Goal: Communication & Community: Answer question/provide support

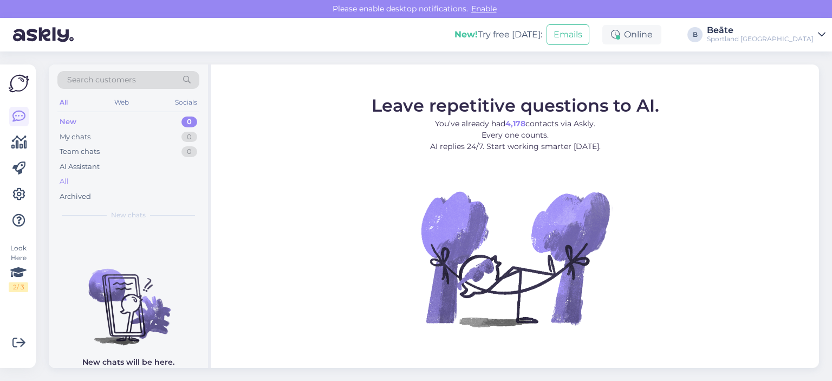
click at [62, 180] on div "All" at bounding box center [64, 181] width 9 height 11
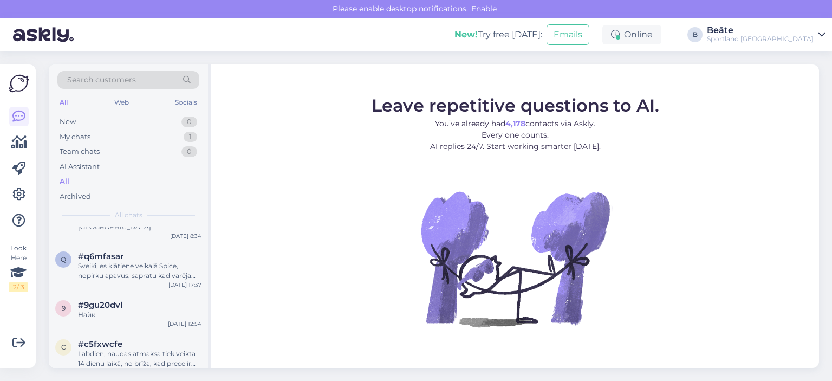
scroll to position [271, 0]
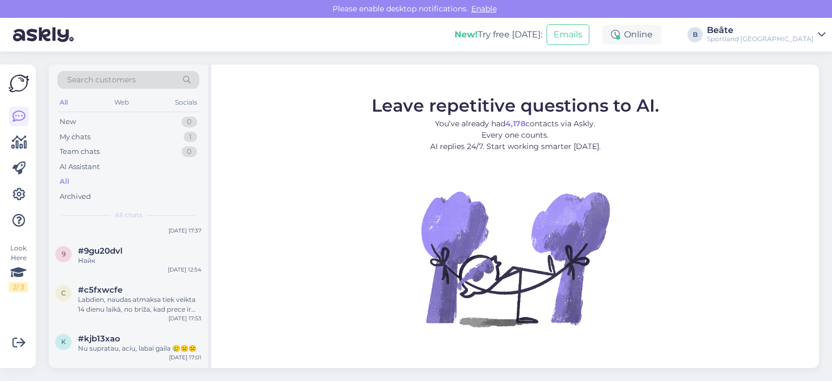
click at [128, 256] on div "Найк" at bounding box center [139, 261] width 123 height 10
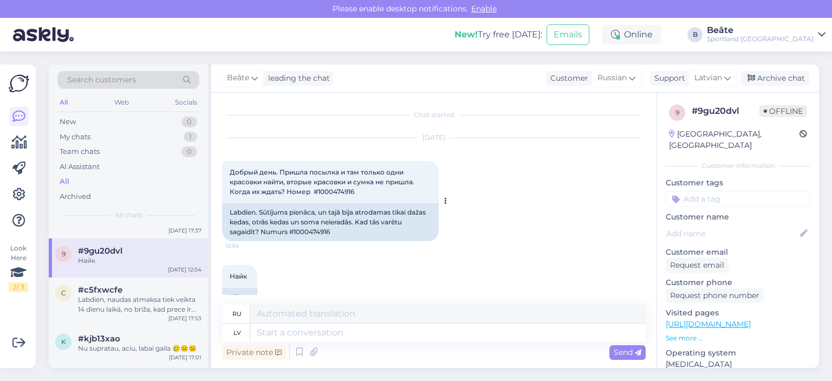
scroll to position [23, 0]
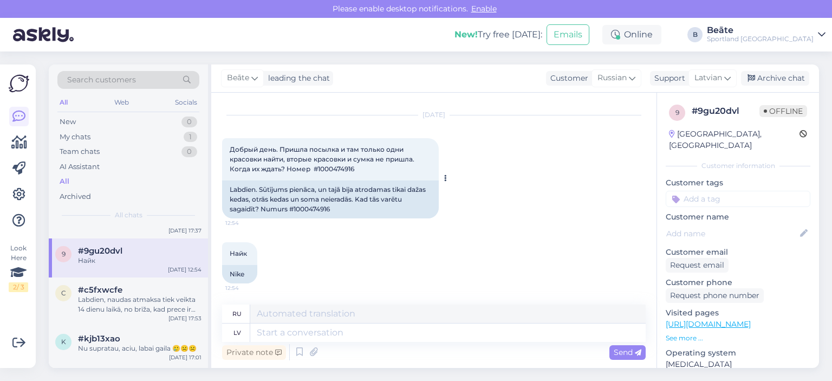
click at [301, 208] on div "Labdien. Sūtījums pienāca, un tajā bija atrodamas tikai dažas kedas, otrās keda…" at bounding box center [330, 199] width 217 height 38
copy div "1000474916"
click at [499, 81] on span "Russian" at bounding box center [611, 78] width 29 height 12
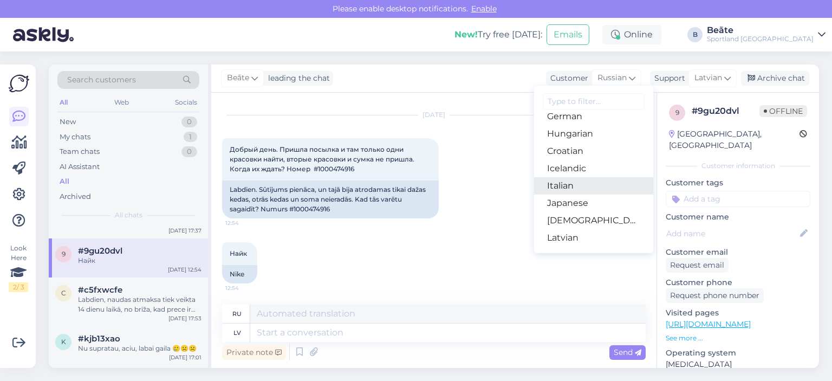
scroll to position [217, 0]
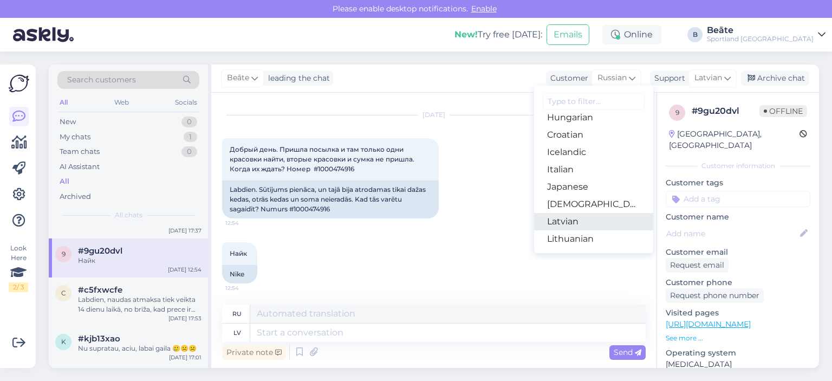
click at [499, 216] on link "Latvian" at bounding box center [593, 221] width 119 height 17
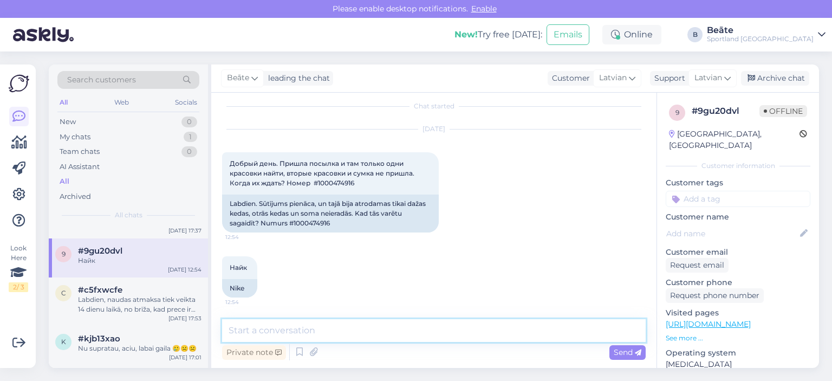
click at [422, 330] on textarea at bounding box center [433, 330] width 423 height 23
type textarea "Sveiki, šīs nedēļas laikā, prece pie Jums nonāks."
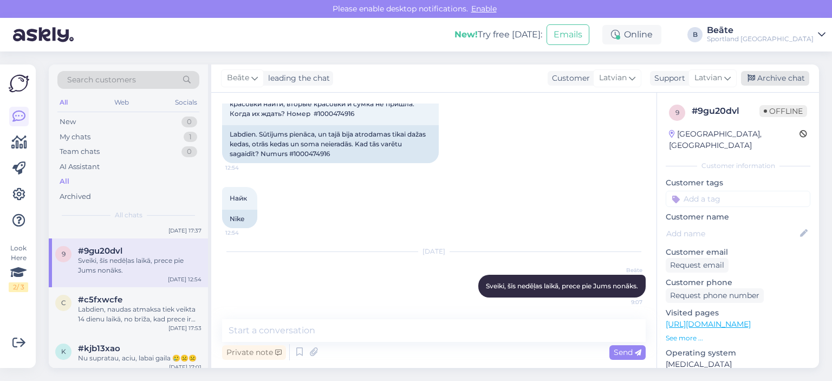
click at [499, 76] on div "Archive chat" at bounding box center [775, 78] width 68 height 15
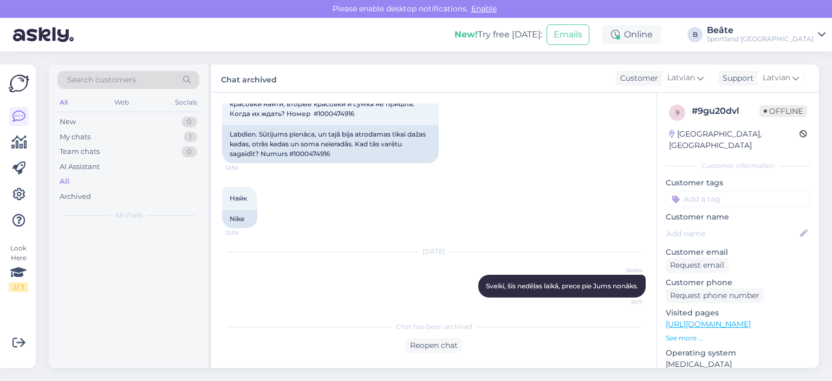
scroll to position [0, 0]
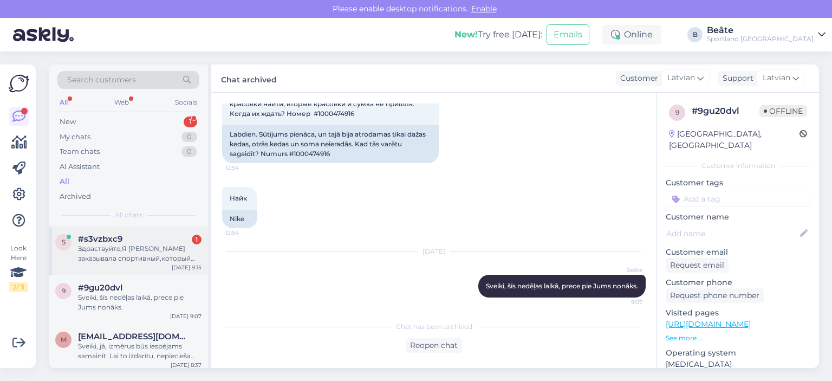
click at [156, 258] on div "Здраствуйте,Я [PERSON_NAME] заказывала спортивный,который мне пришло посылка с …" at bounding box center [139, 253] width 123 height 19
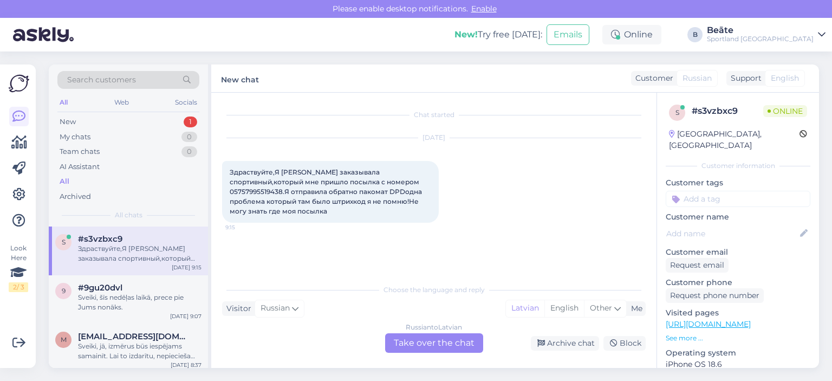
click at [459, 333] on div "Russian to Latvian Take over the chat" at bounding box center [434, 342] width 98 height 19
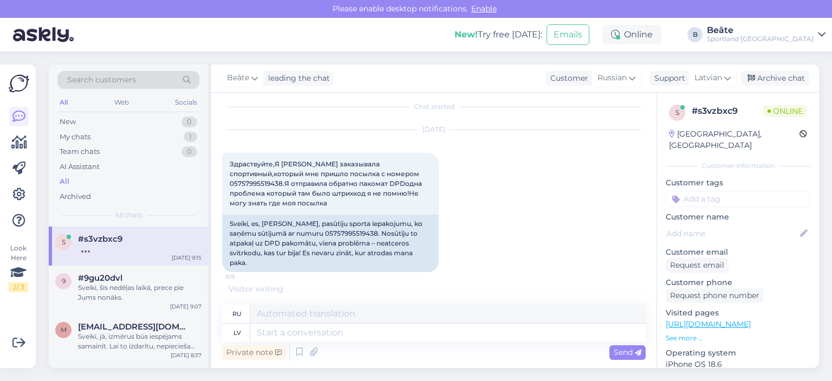
scroll to position [62, 0]
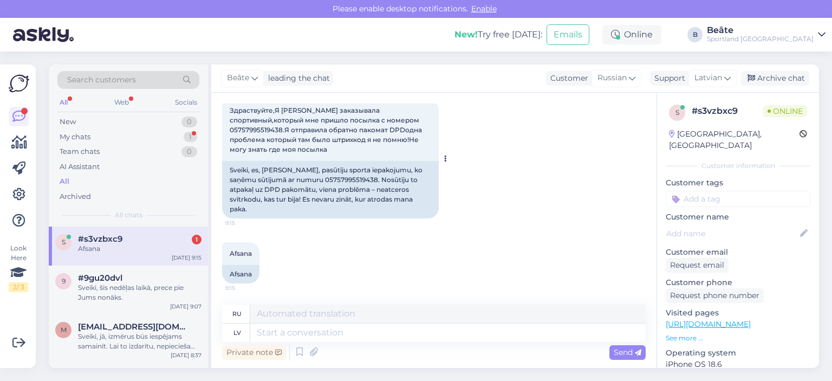
click at [343, 175] on div "Sveiki, es, [PERSON_NAME], pasūtīju sporta iepakojumu, ko saņēmu sūtījumā ar nu…" at bounding box center [330, 189] width 217 height 57
copy div "05757995519438"
click at [499, 73] on span "Russian" at bounding box center [611, 78] width 29 height 12
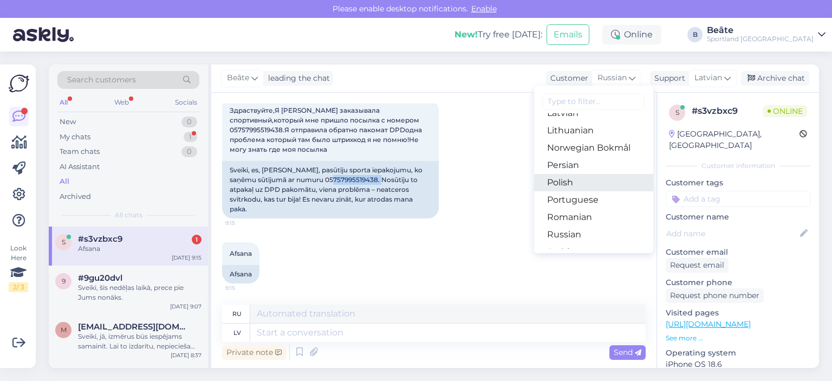
scroll to position [271, 0]
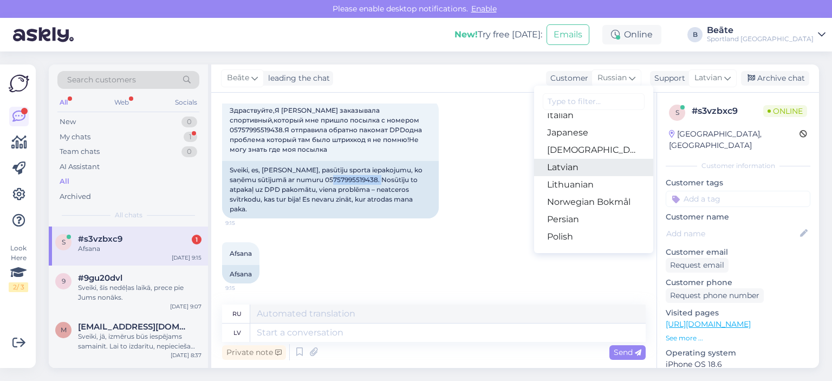
click at [499, 173] on link "Latvian" at bounding box center [593, 167] width 119 height 17
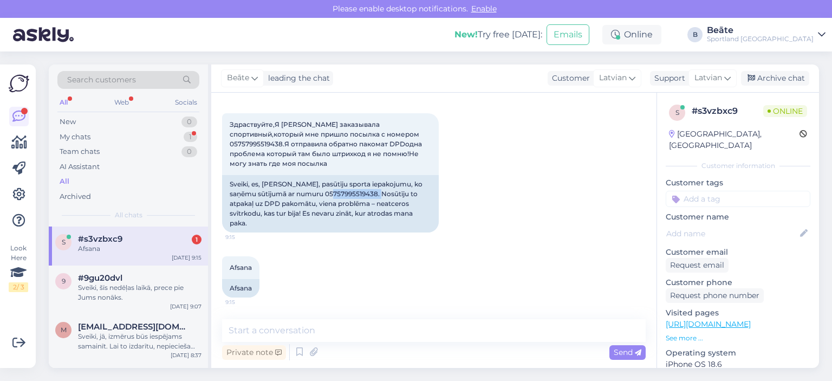
scroll to position [48, 0]
click at [383, 328] on textarea at bounding box center [433, 330] width 423 height 23
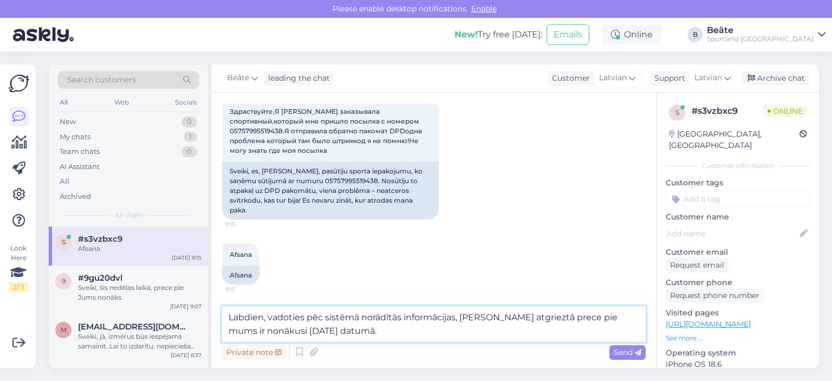
scroll to position [73, 0]
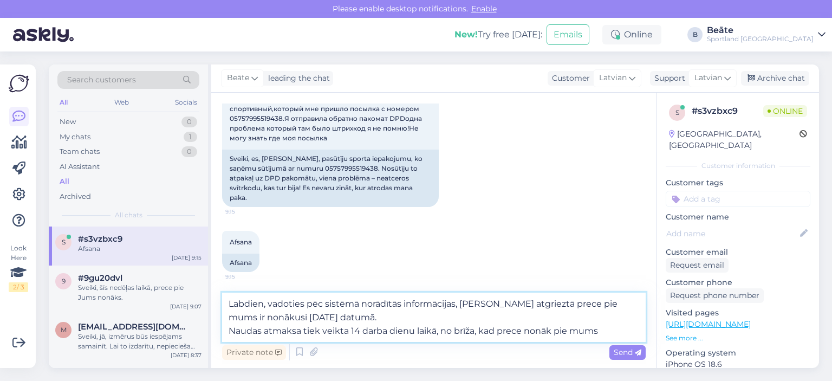
type textarea "Labdien, vadoties pēc sistēmā norādītās informācijas, [PERSON_NAME] atgrieztā p…"
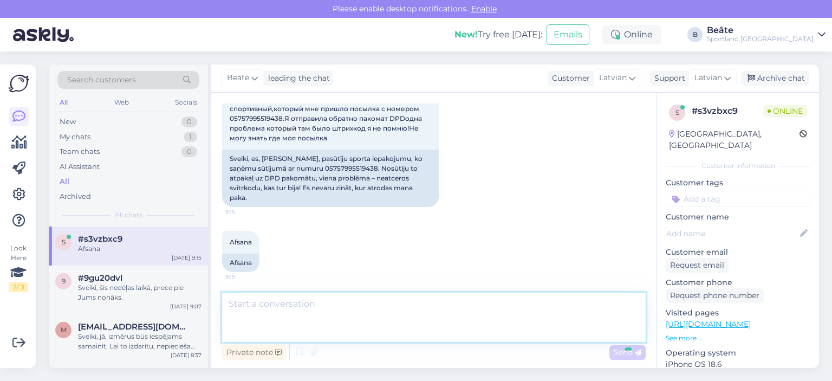
scroll to position [123, 0]
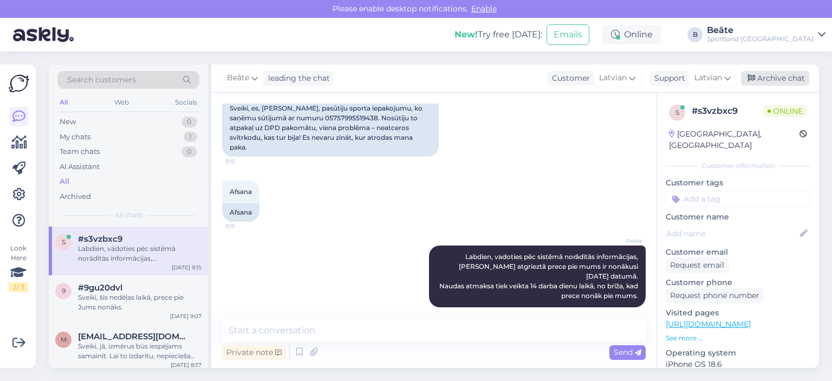
click at [499, 80] on div "Archive chat" at bounding box center [775, 78] width 68 height 15
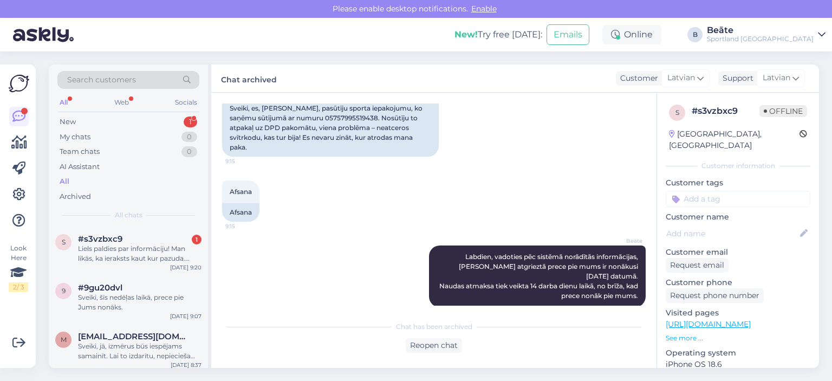
scroll to position [183, 0]
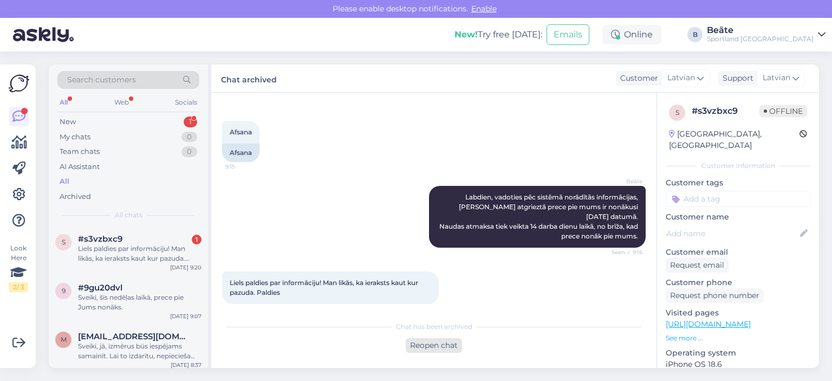
click at [448, 333] on div "Reopen chat" at bounding box center [434, 345] width 56 height 15
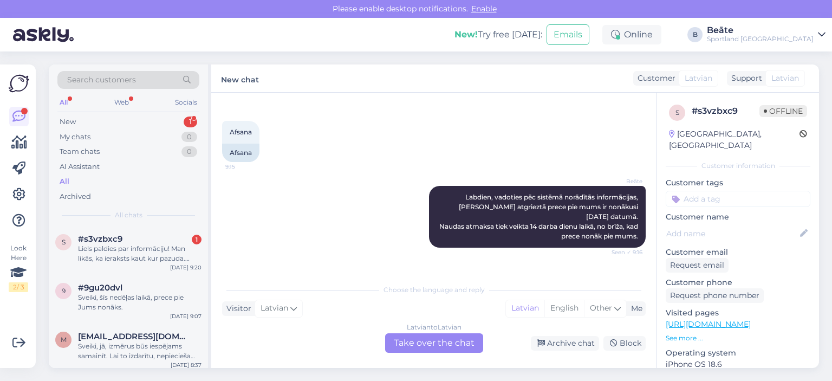
click at [422, 333] on div "Latvian to Latvian Take over the chat" at bounding box center [434, 342] width 98 height 19
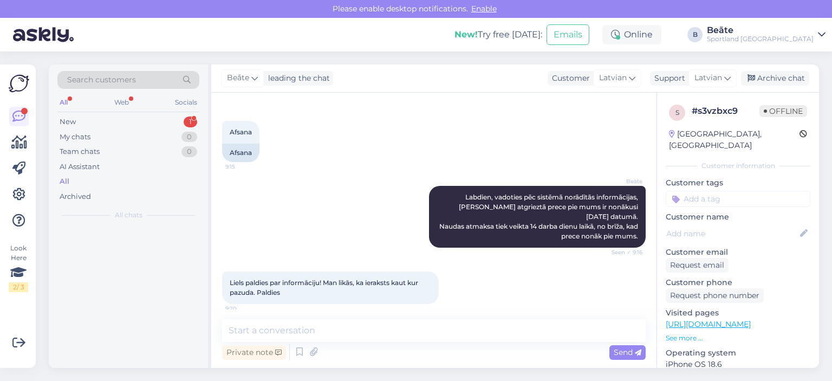
scroll to position [180, 0]
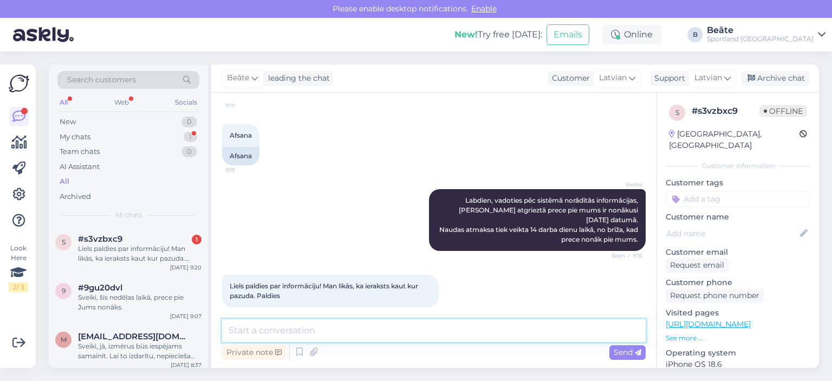
click at [402, 333] on textarea at bounding box center [433, 330] width 423 height 23
type textarea "Jauku Jums dienu! :)"
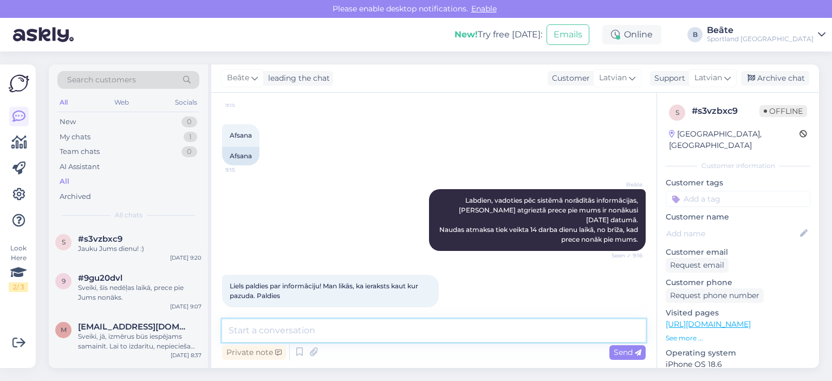
scroll to position [226, 0]
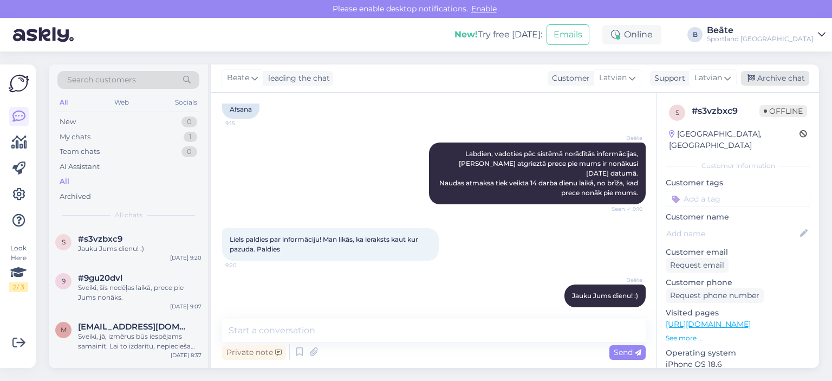
click at [499, 79] on div "Archive chat" at bounding box center [775, 78] width 68 height 15
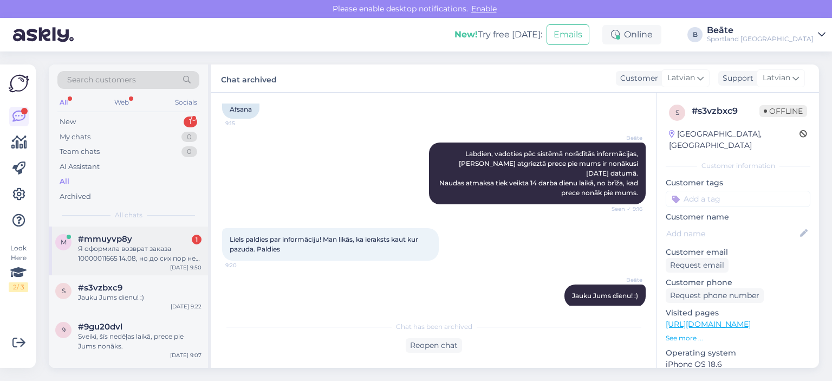
click at [104, 258] on div "Я оформила возврат заказа 10000011665 14.08, но до сих пор не получила возврат.…" at bounding box center [139, 253] width 123 height 19
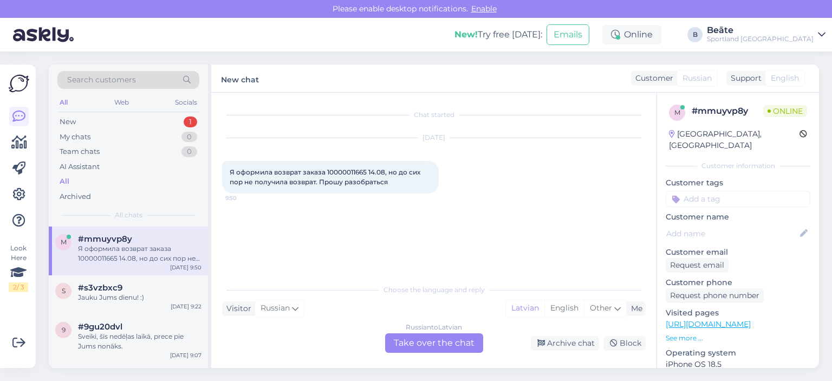
click at [447, 333] on div "Russian to Latvian Take over the chat" at bounding box center [434, 342] width 98 height 19
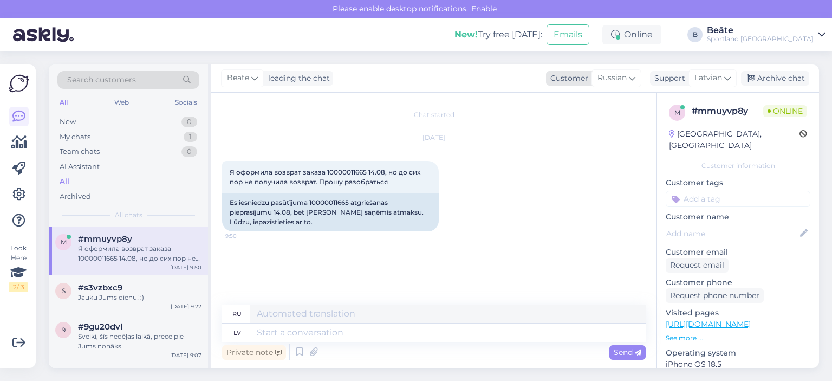
click at [499, 81] on span "Russian" at bounding box center [611, 78] width 29 height 12
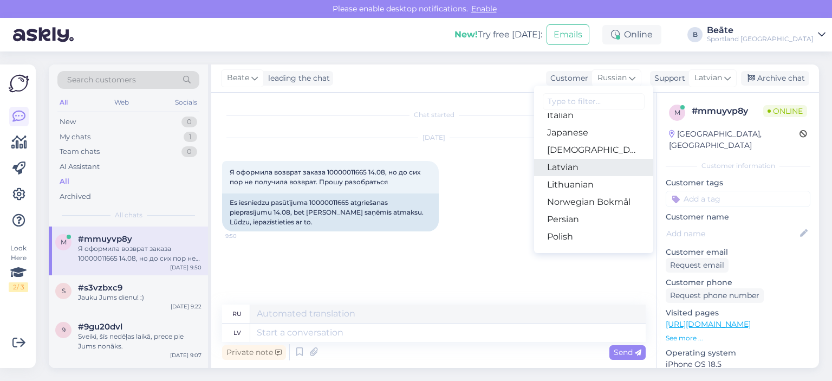
click at [499, 171] on link "Latvian" at bounding box center [593, 167] width 119 height 17
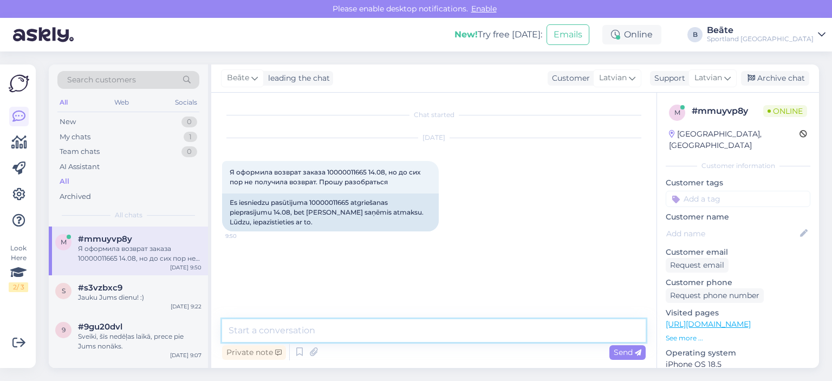
click at [328, 331] on textarea at bounding box center [433, 330] width 423 height 23
type textarea "Sveiki, pārbaudīsim."
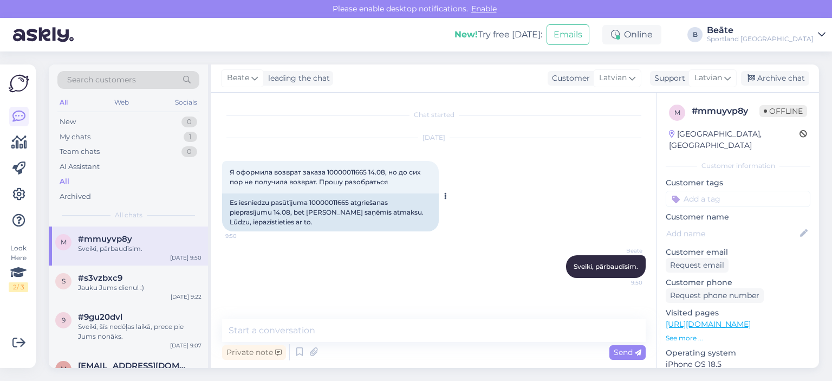
click at [325, 199] on div "Es iesniedzu pasūtījuma 10000011665 atgriešanas pieprasījumu 14.08, bet [PERSON…" at bounding box center [330, 212] width 217 height 38
copy div "10000011665"
click at [346, 329] on textarea at bounding box center [433, 330] width 423 height 23
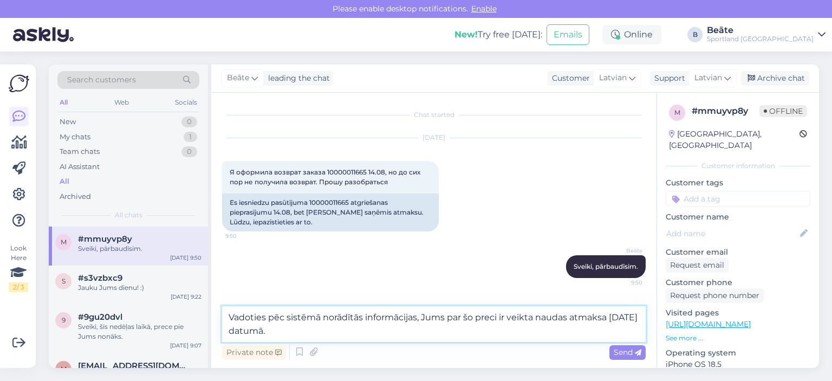
type textarea "Vadoties pēc sistēmā norādītās informācijas, Jums par šo preci ir veikta naudas…"
paste textarea
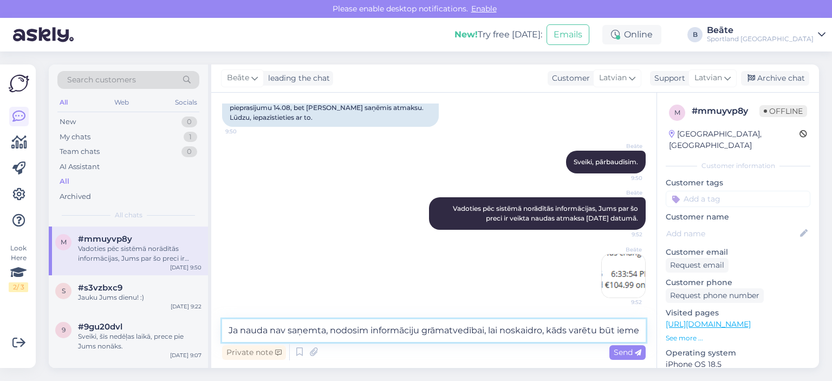
scroll to position [117, 0]
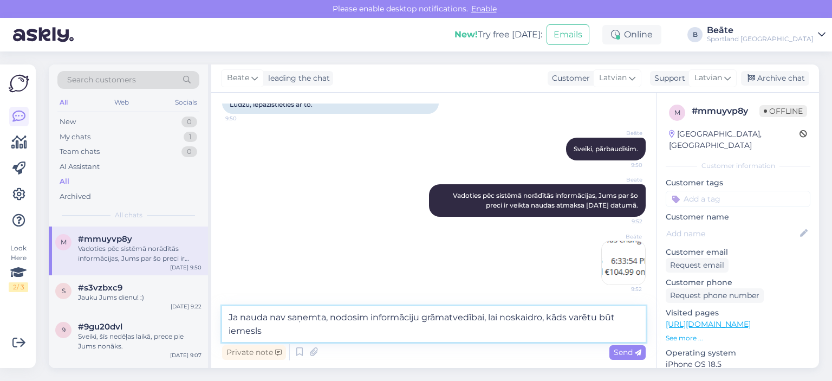
type textarea "Ja nauda nav saņemta, nodosim informāciju grāmatvedībai, lai noskaidro, kāds va…"
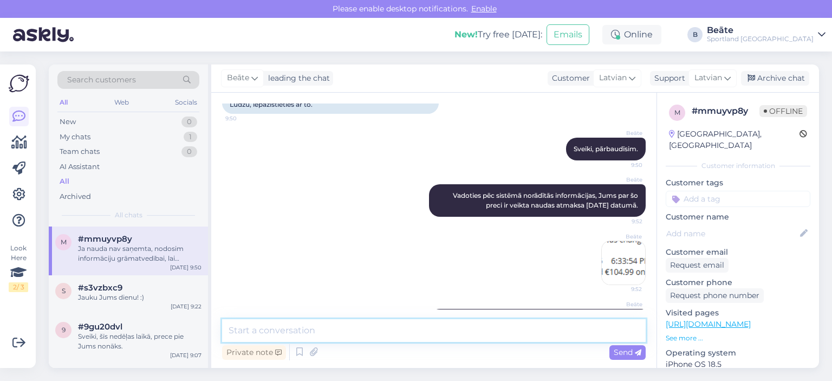
scroll to position [161, 0]
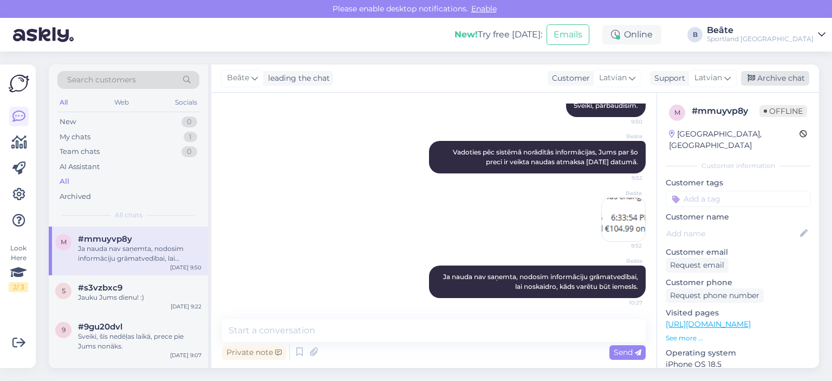
click at [499, 79] on div "Archive chat" at bounding box center [775, 78] width 68 height 15
